Goal: Check status

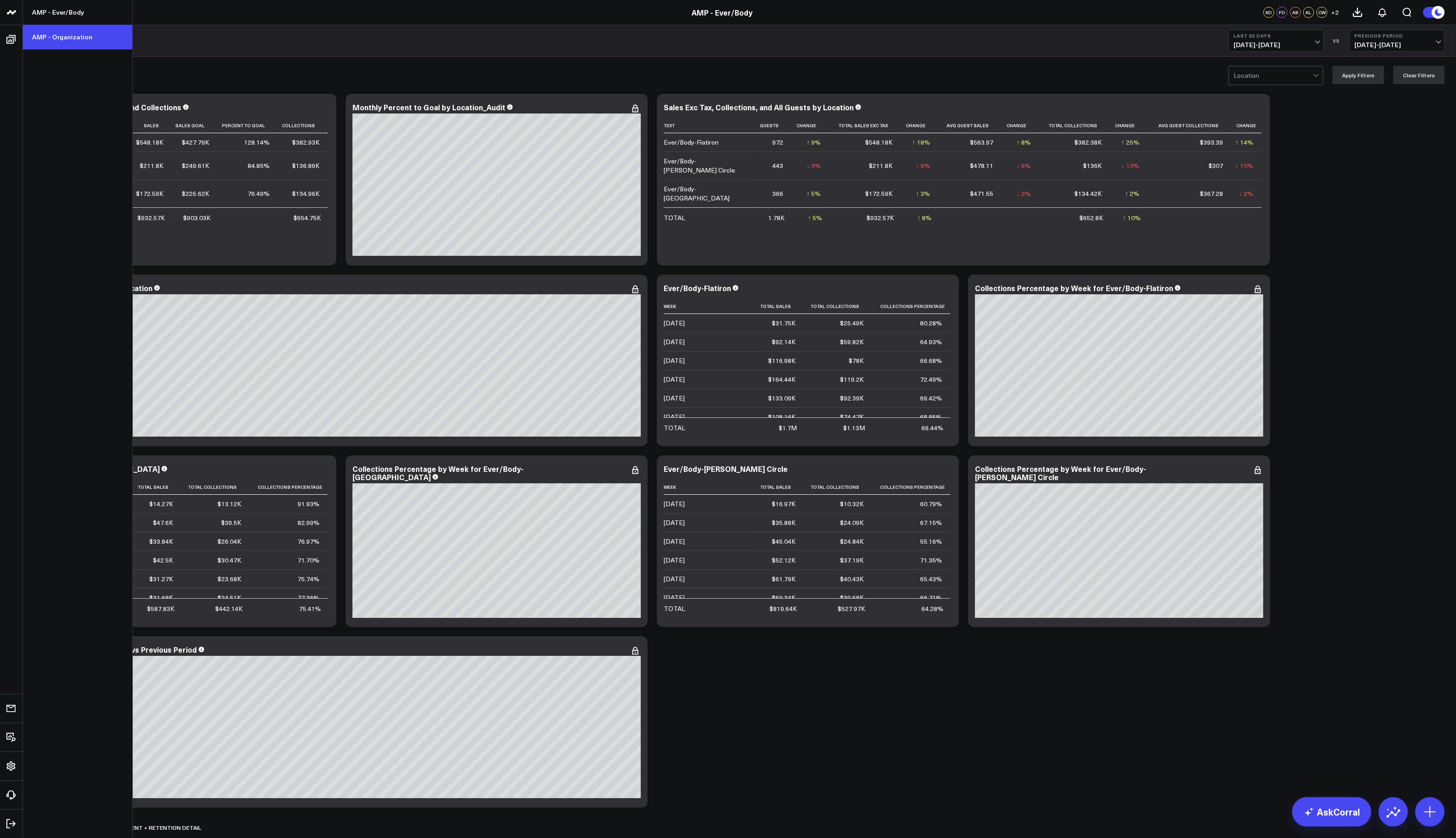
click at [55, 34] on link "AMP - Organization" at bounding box center [78, 37] width 110 height 25
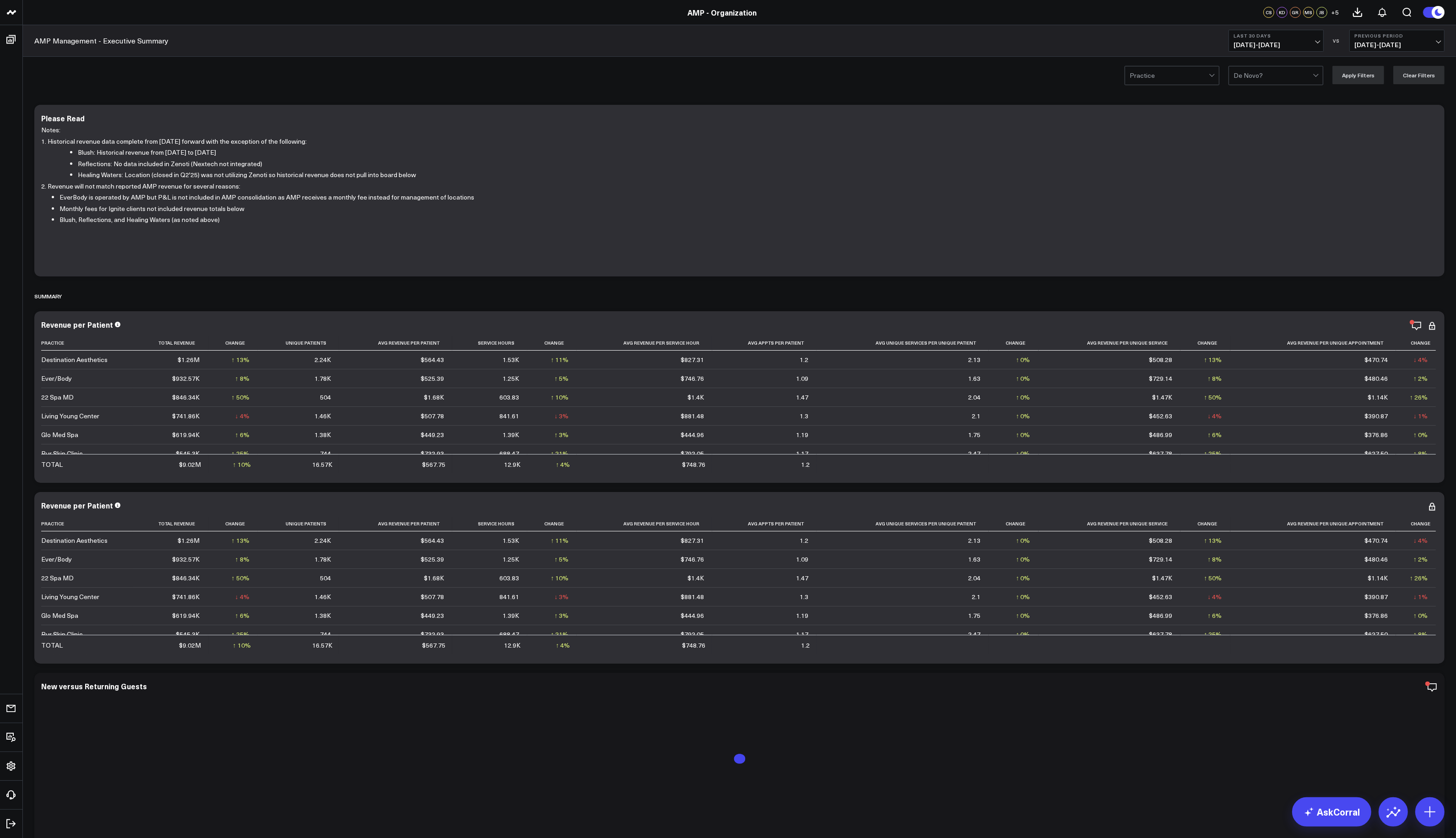
click at [1315, 42] on span "09/07/25 - 10/06/25" at bounding box center [1276, 44] width 85 height 7
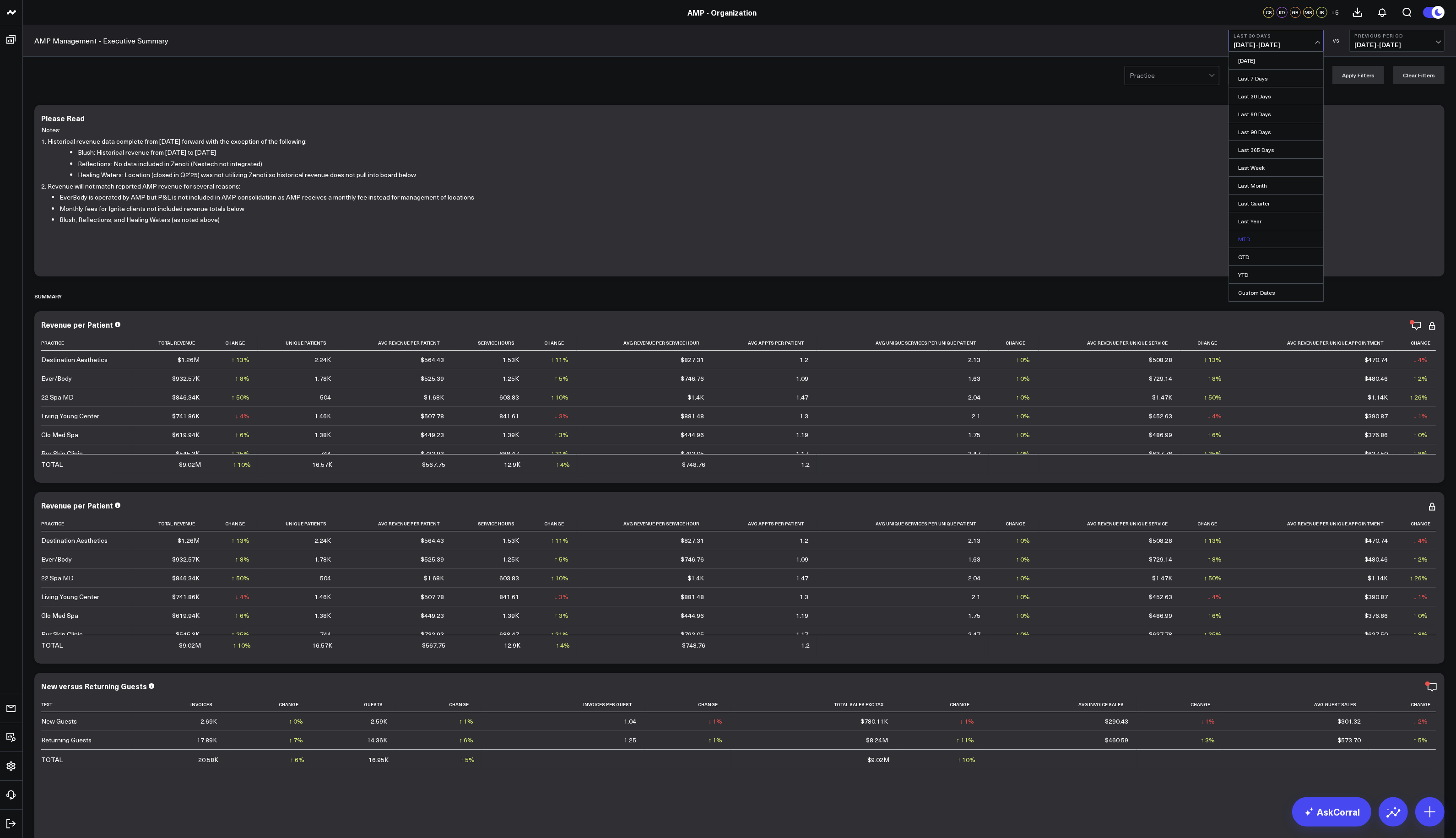
click at [1259, 243] on link "MTD" at bounding box center [1276, 238] width 94 height 18
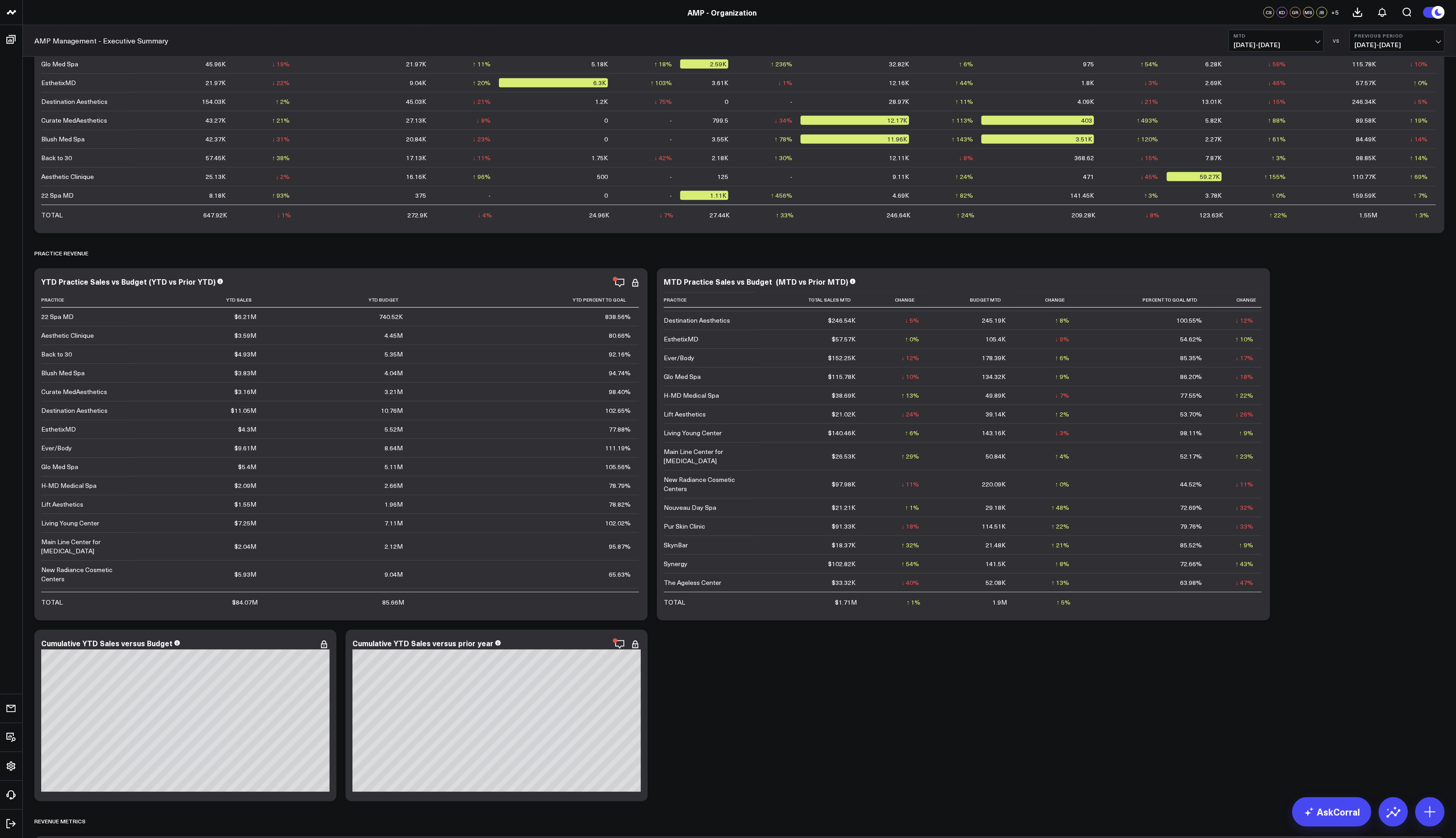
scroll to position [73, 0]
